Goal: Find specific page/section: Find specific page/section

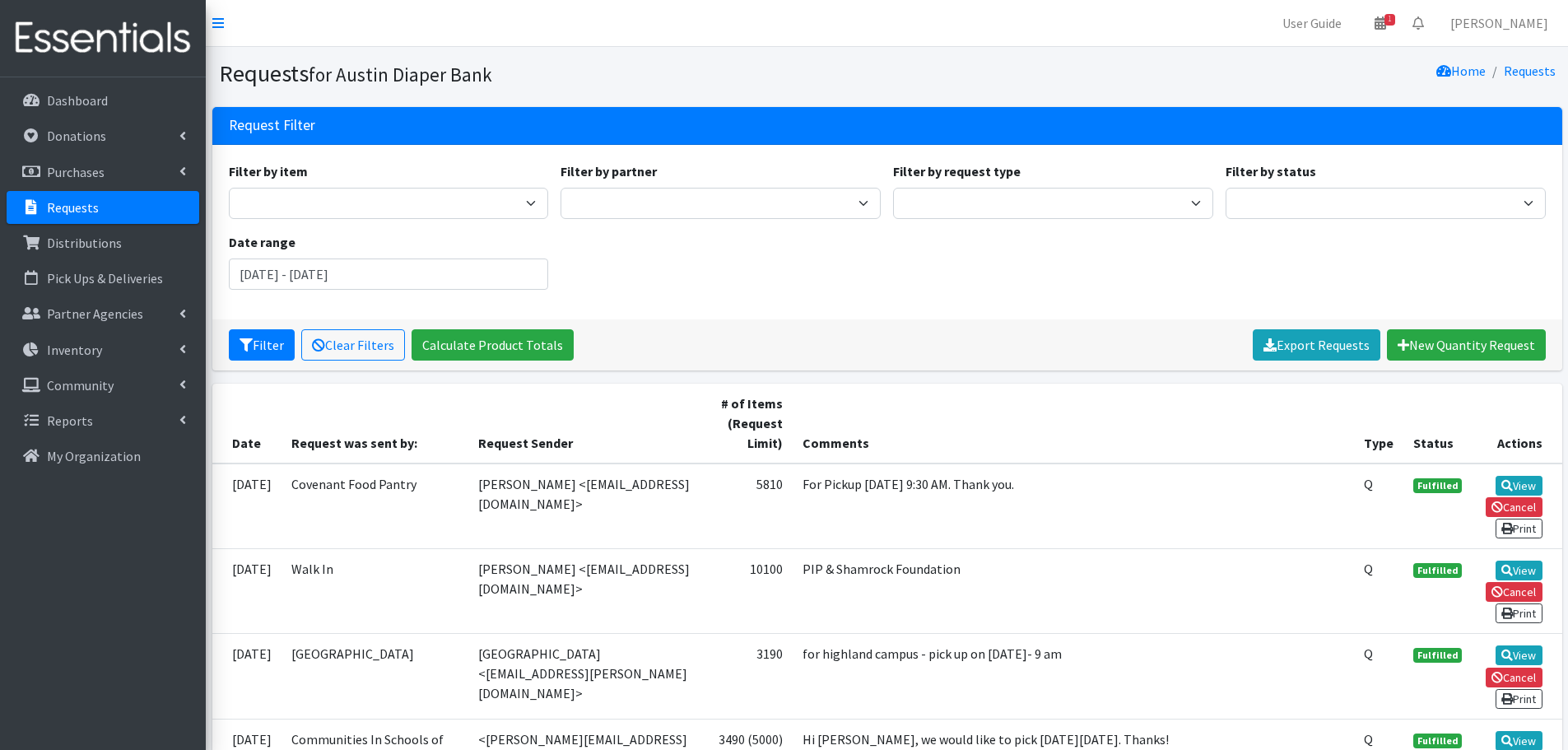
click at [78, 207] on p "Requests" at bounding box center [72, 208] width 52 height 17
click at [52, 212] on p "Requests" at bounding box center [72, 208] width 52 height 17
